Goal: Find specific page/section: Find specific page/section

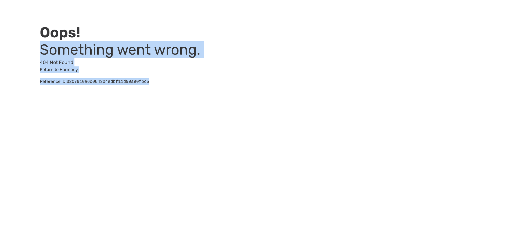
drag, startPoint x: 300, startPoint y: 73, endPoint x: 338, endPoint y: 23, distance: 63.4
click at [338, 23] on div "Oops! Something went wrong. 404 Not Found Return to Harmony Reference ID: 32079…" at bounding box center [258, 49] width 516 height 99
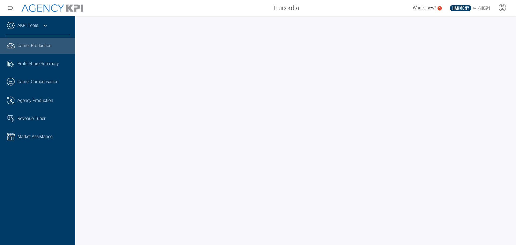
click at [47, 20] on div "AKPI Tools AMS Data Upload Carrier Mapping Core Production Data Upload Agency C…" at bounding box center [37, 130] width 75 height 229
click at [47, 25] on icon at bounding box center [45, 25] width 6 height 6
